Goal: Check status: Check status

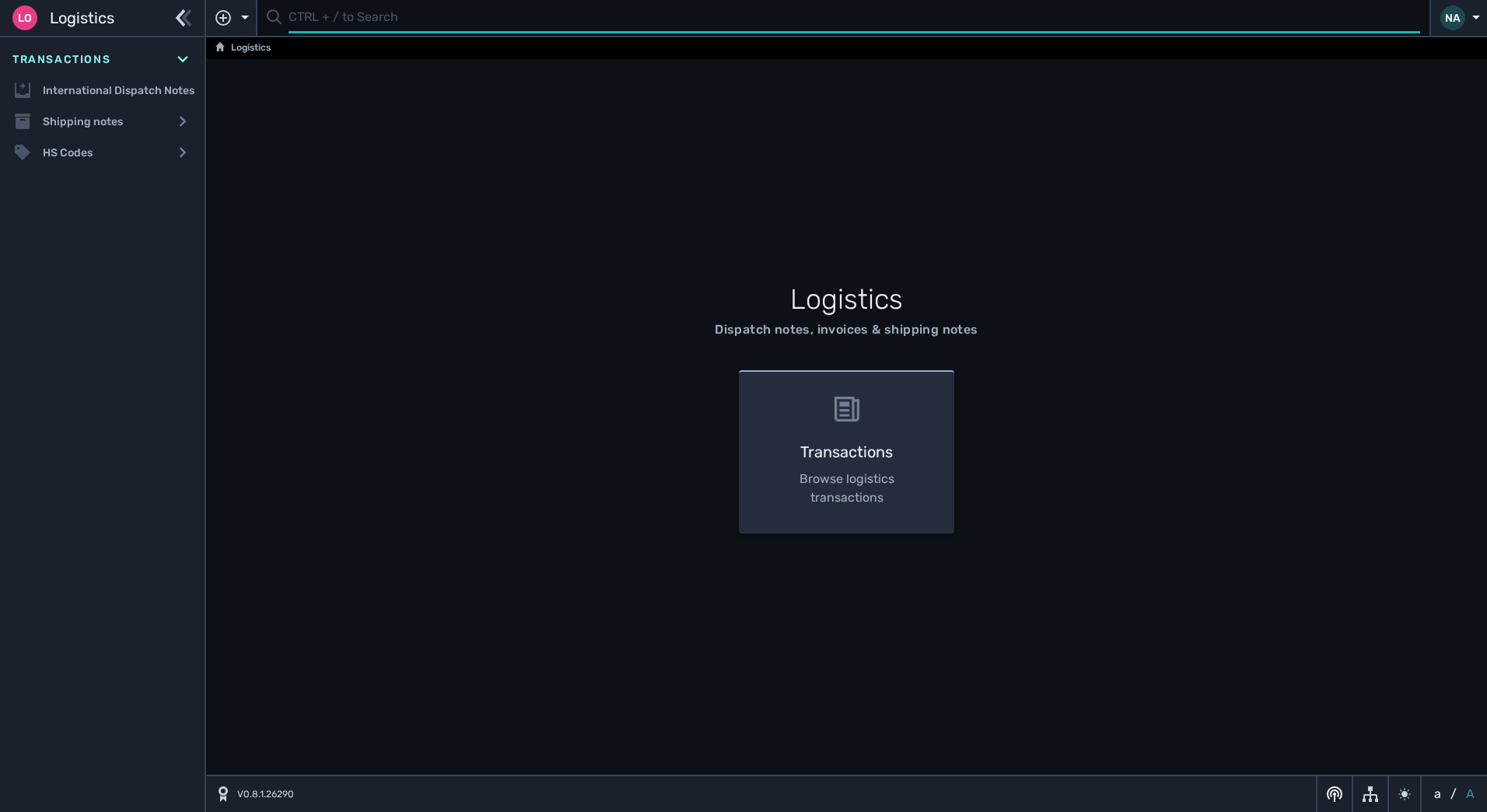
click at [319, 16] on input "text" at bounding box center [854, 18] width 1132 height 30
type input "1107624"
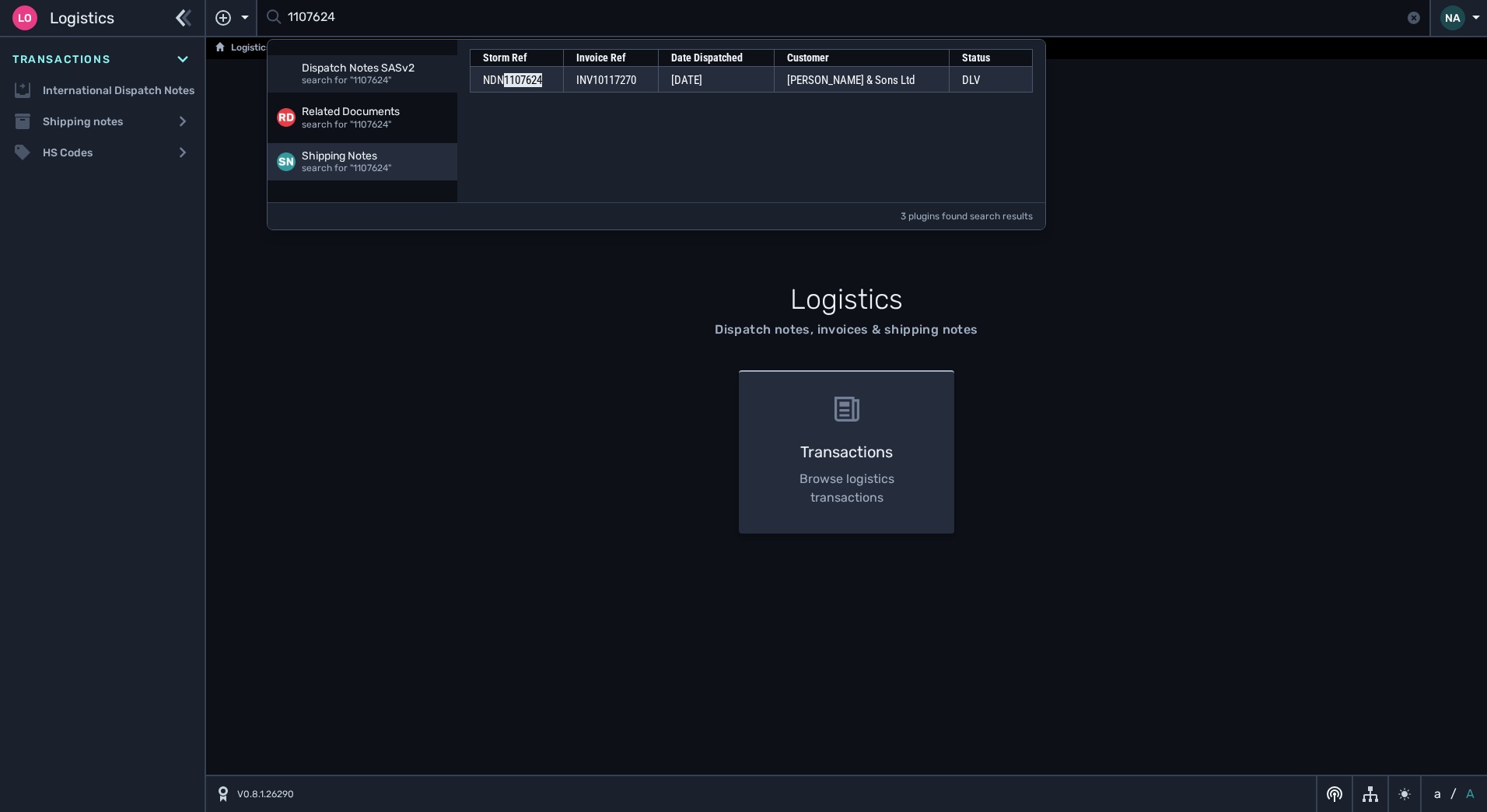
click at [348, 157] on div "Shipping Notes" at bounding box center [374, 156] width 146 height 14
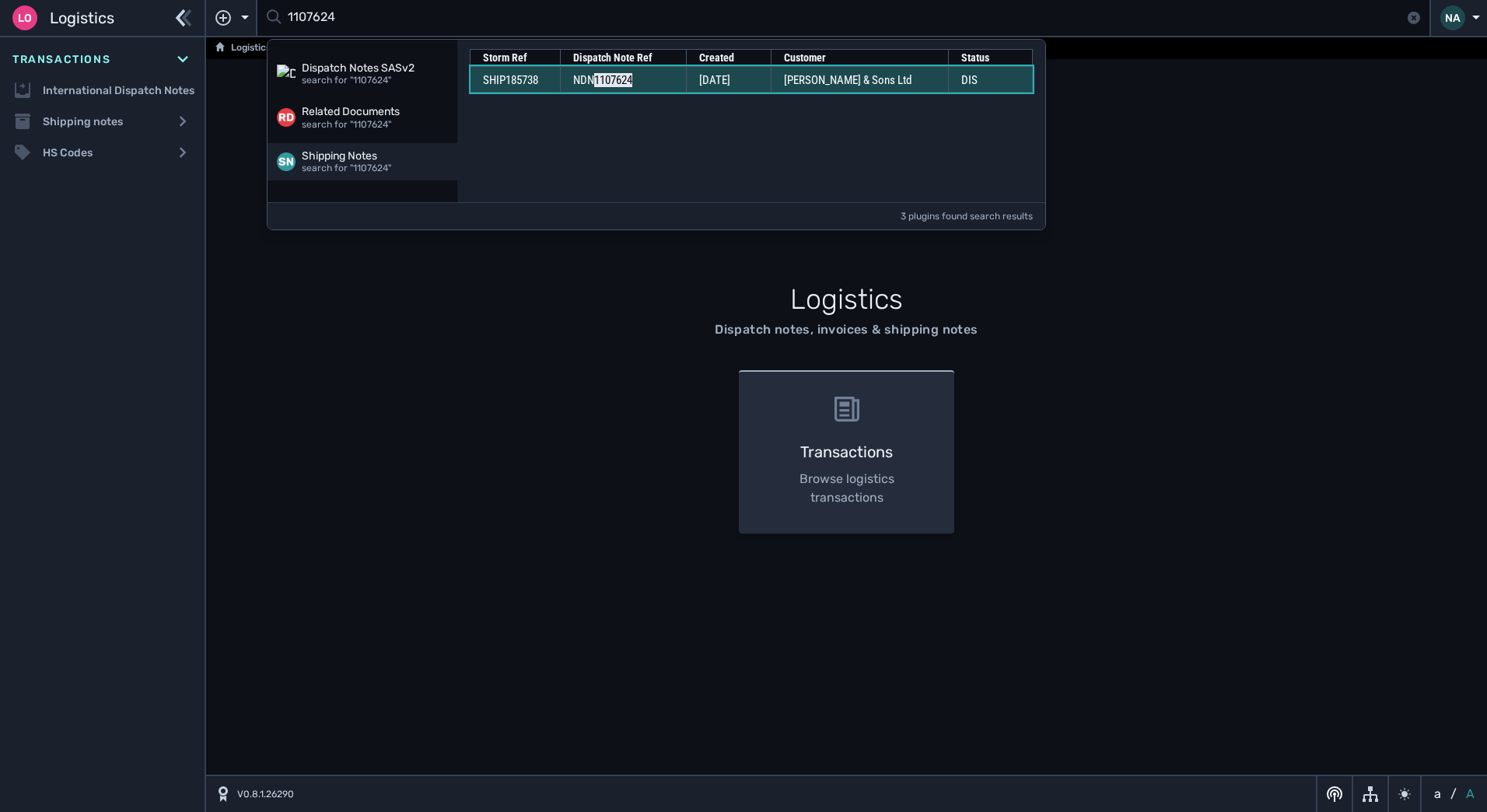
click at [664, 85] on td "NDN 1107624" at bounding box center [623, 79] width 126 height 27
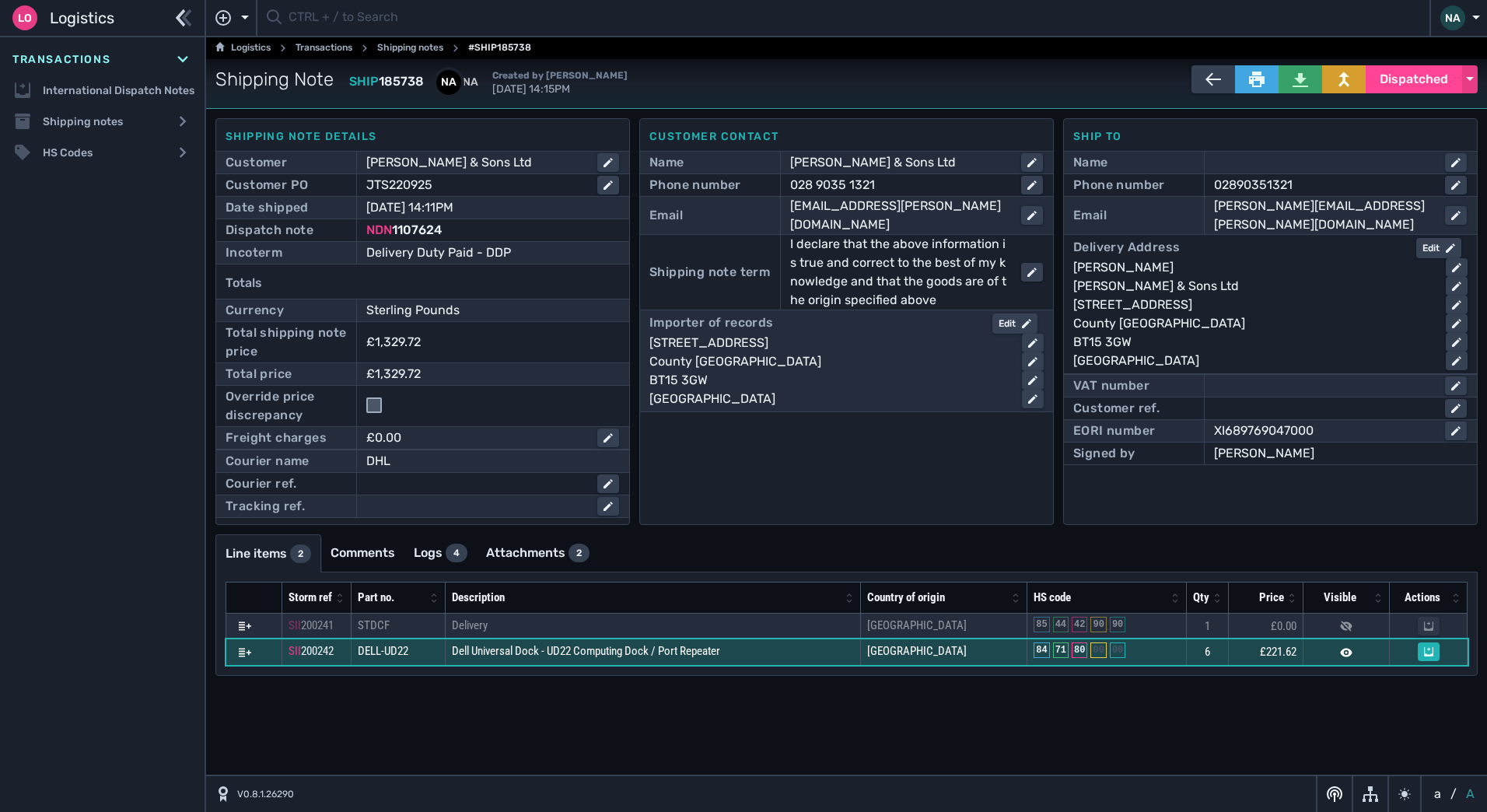
click at [772, 651] on td "Dell Universal Dock - UD22 Computing Dock / Port Repeater" at bounding box center [653, 652] width 415 height 27
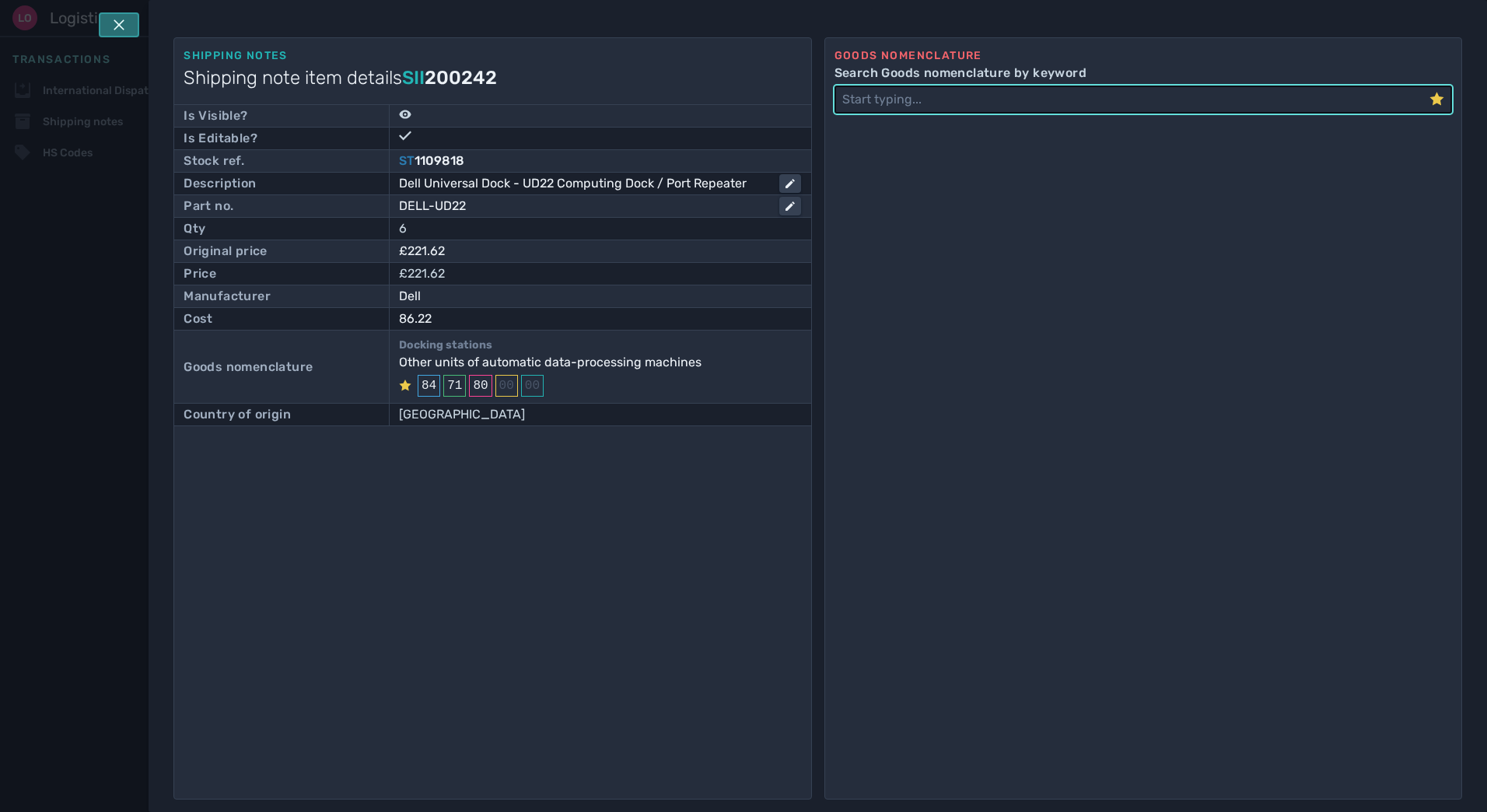
click at [130, 25] on button at bounding box center [118, 25] width 41 height 25
